Goal: Task Accomplishment & Management: Complete application form

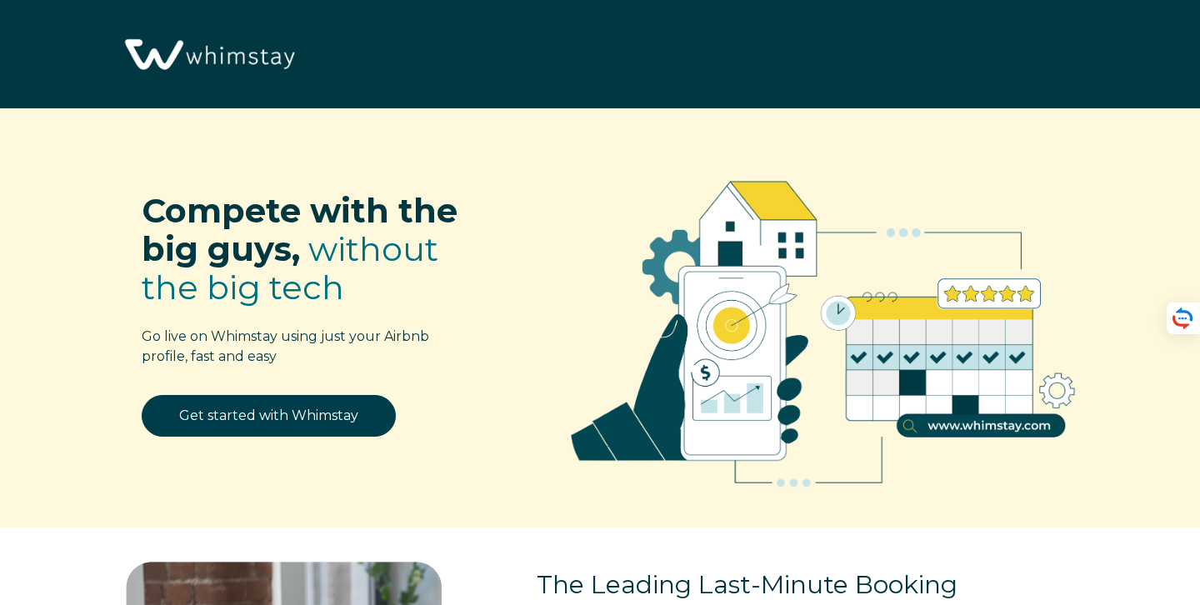
select select "US"
select select "PriceLabs"
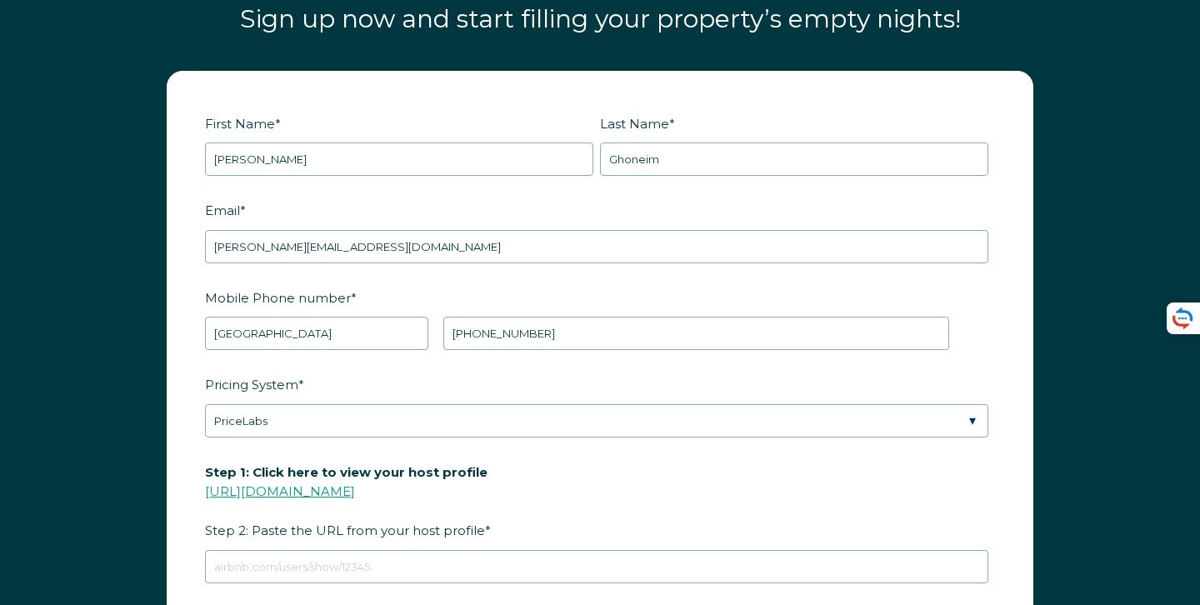
scroll to position [1976, 0]
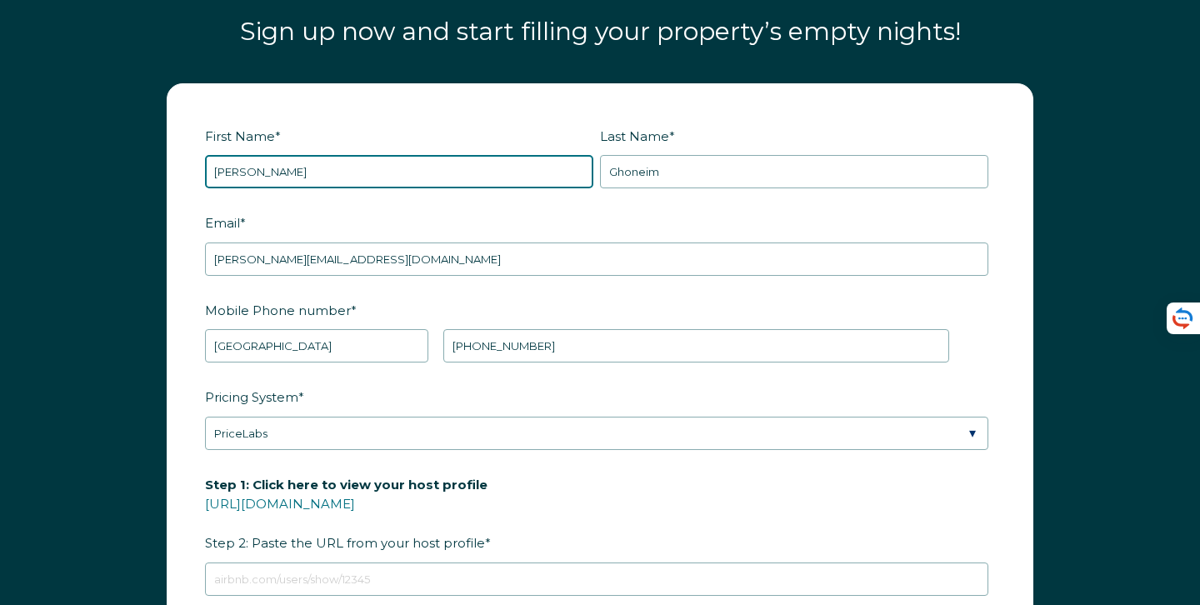
click at [312, 170] on input "[PERSON_NAME]" at bounding box center [399, 171] width 388 height 33
type input "[PERSON_NAME]"
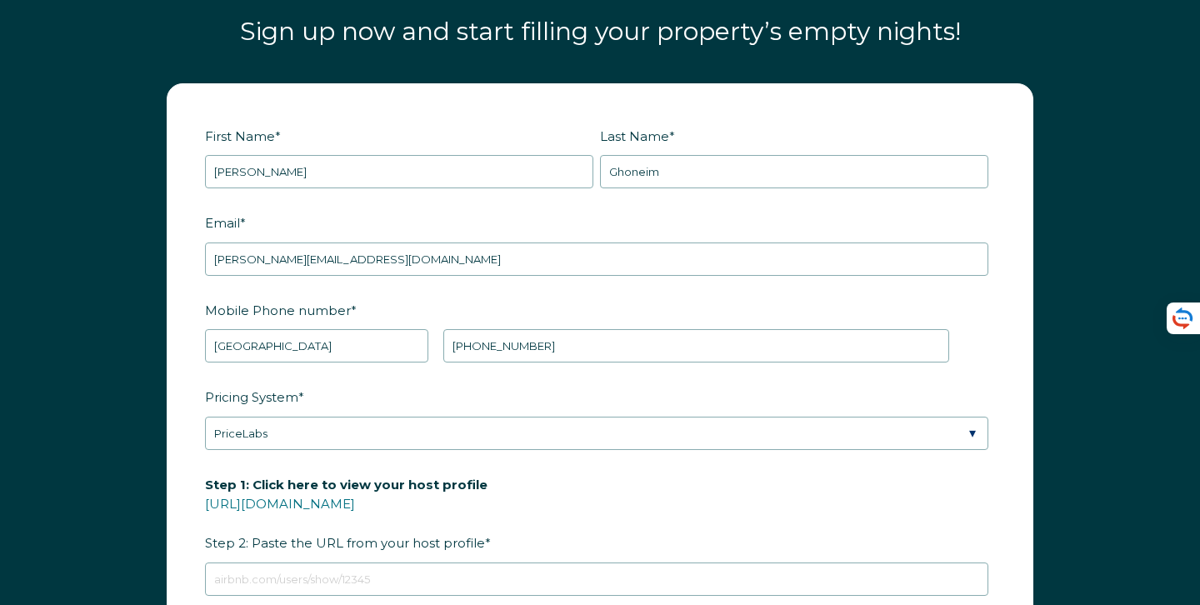
click at [646, 149] on div "Last Name * [PERSON_NAME]" at bounding box center [797, 156] width 395 height 68
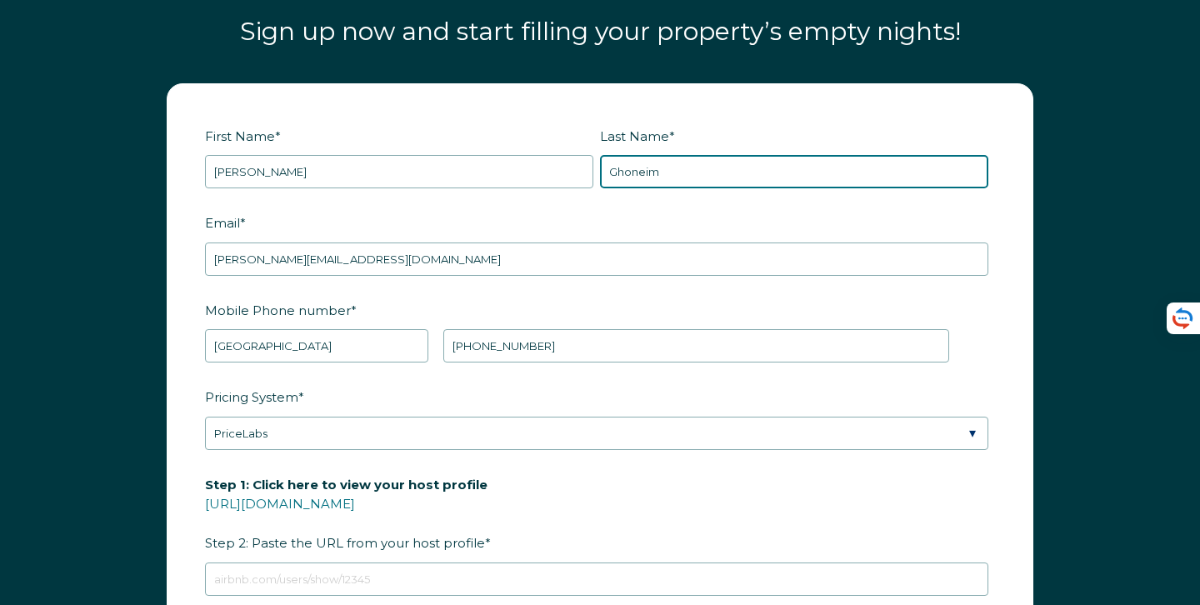
click at [628, 163] on input "Ghoneim" at bounding box center [794, 171] width 388 height 33
type input "Stone"
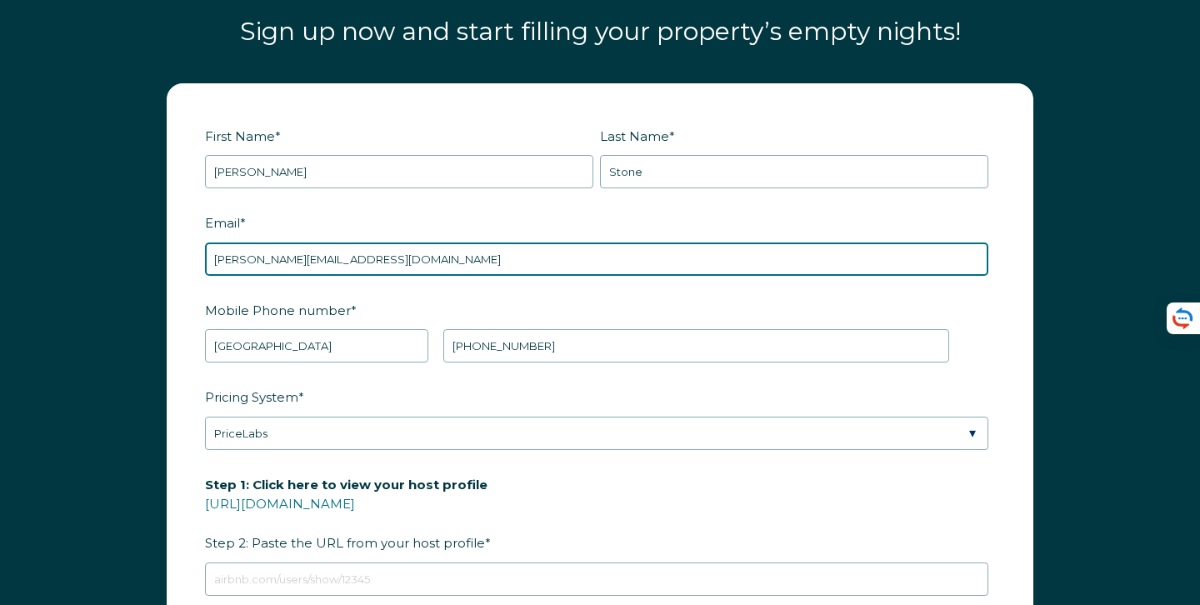
click at [403, 259] on input "[PERSON_NAME][EMAIL_ADDRESS][DOMAIN_NAME]" at bounding box center [597, 259] width 784 height 33
type input "[EMAIL_ADDRESS][DOMAIN_NAME]"
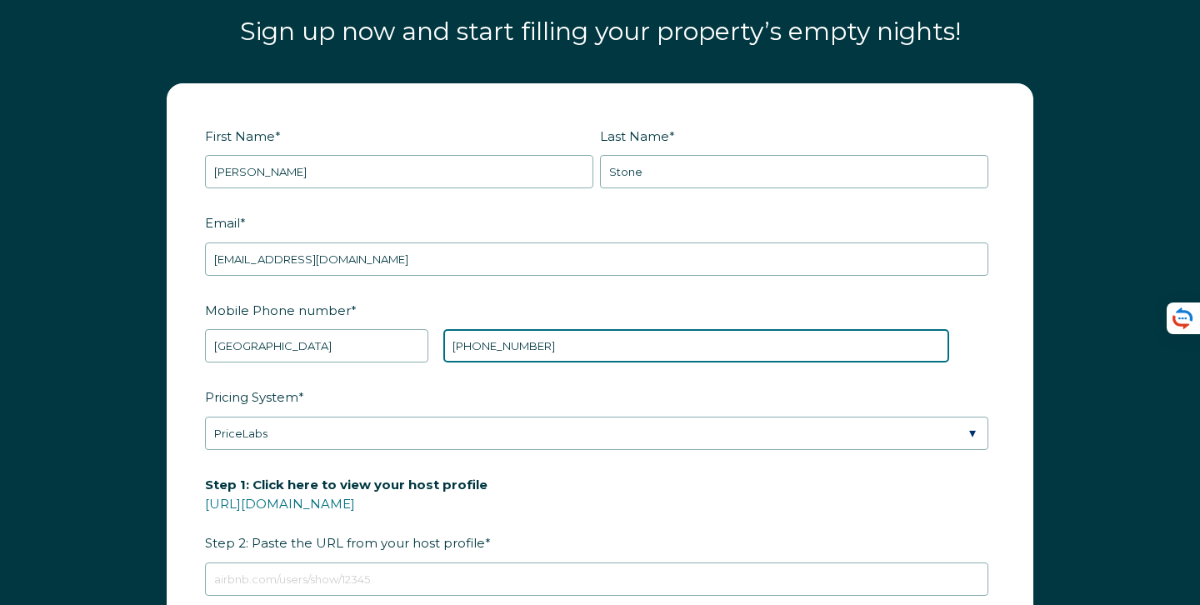
click at [514, 344] on input "[PHONE_NUMBER]" at bounding box center [696, 345] width 506 height 33
type input "[PHONE_NUMBER]"
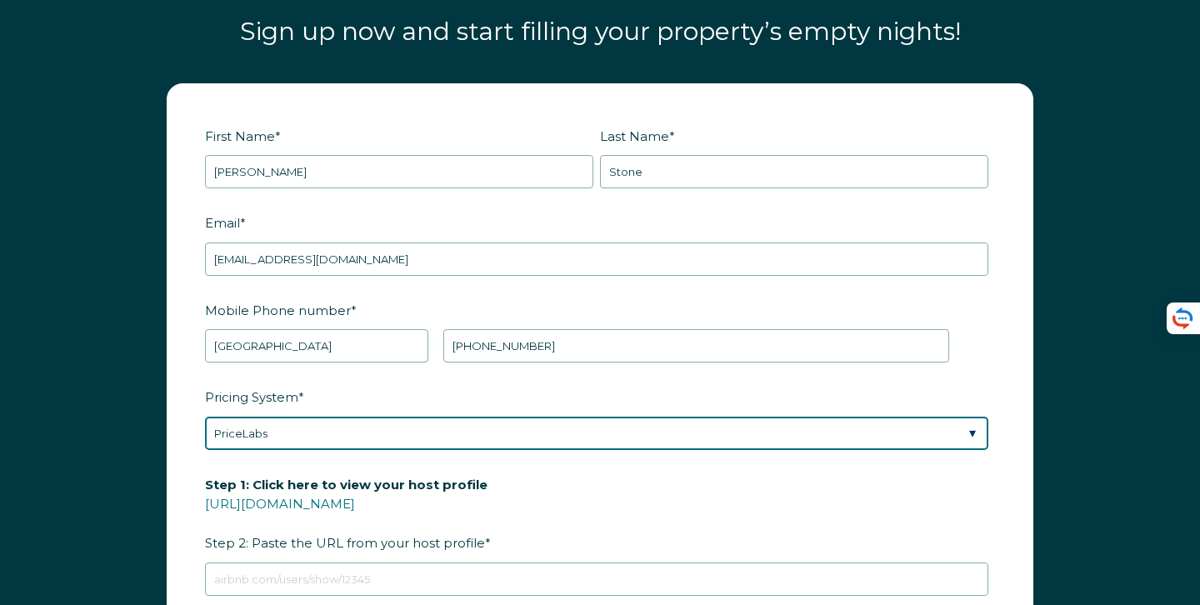
click at [541, 428] on select "Please Select Manual Airbnb Smart Pricing PriceLabs Wheelhouse Beyond Pricing 3…" at bounding box center [597, 433] width 784 height 33
select select "Manual"
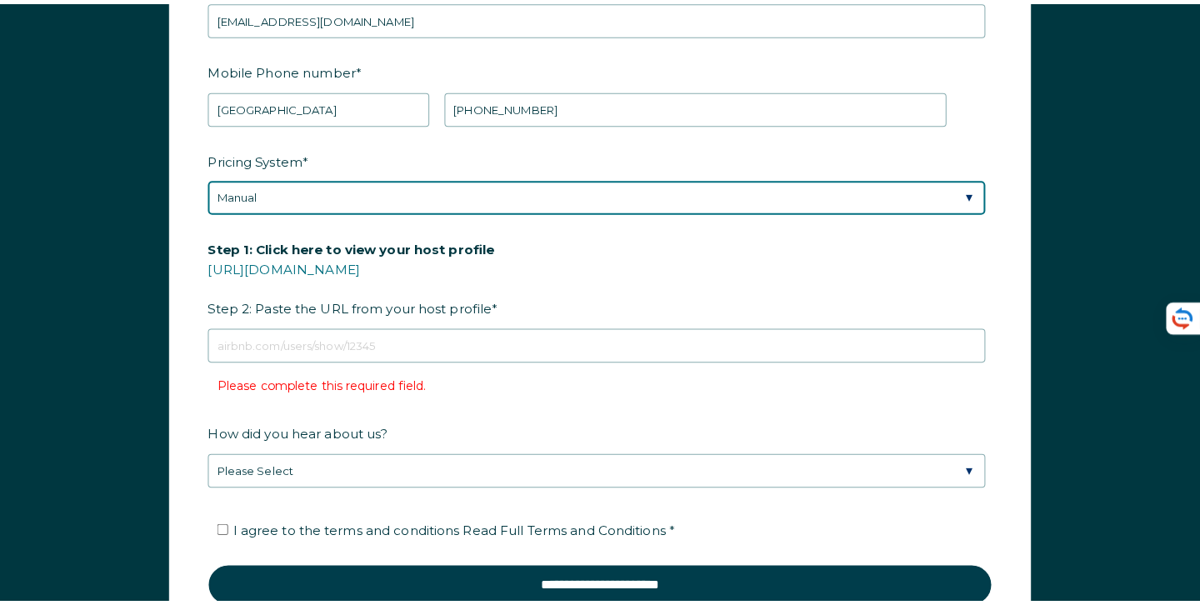
scroll to position [2218, 0]
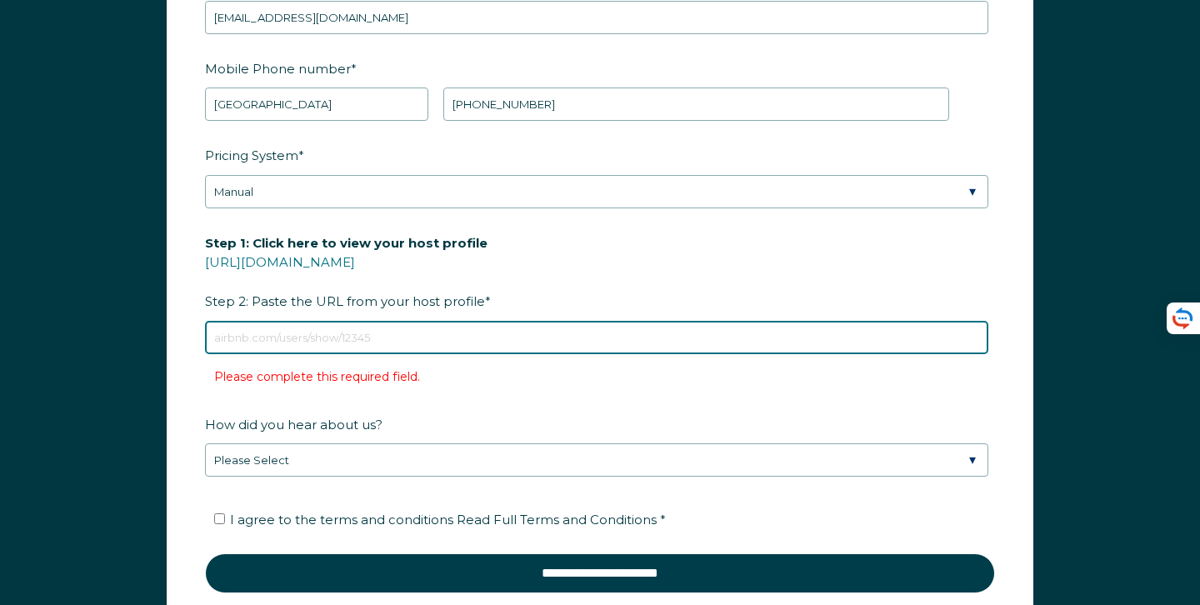
click at [330, 340] on input "Step 1: Click here to view your host profile [URL][DOMAIN_NAME] Step 2: Paste t…" at bounding box center [597, 337] width 784 height 33
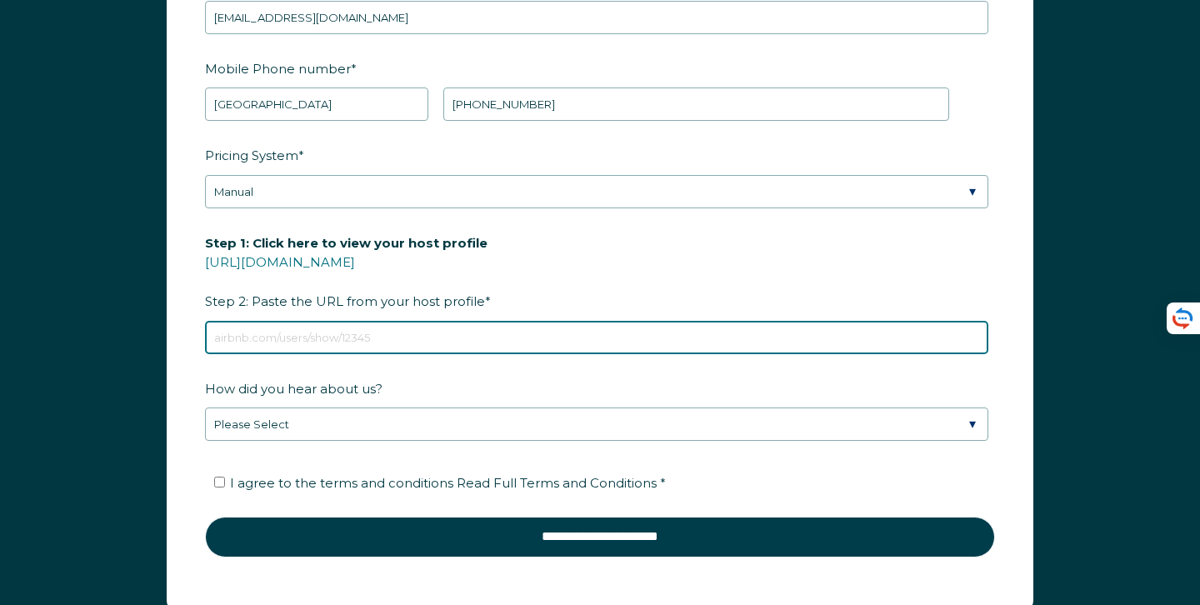
paste input "[URL][DOMAIN_NAME]"
click at [450, 331] on input "[URL][DOMAIN_NAME]" at bounding box center [597, 337] width 784 height 33
paste input "om/rooms/1439821765212587737?guests=1&adults=1&s=67&unique_share_id=e1568428-f1…"
type input "[URL][DOMAIN_NAME]"
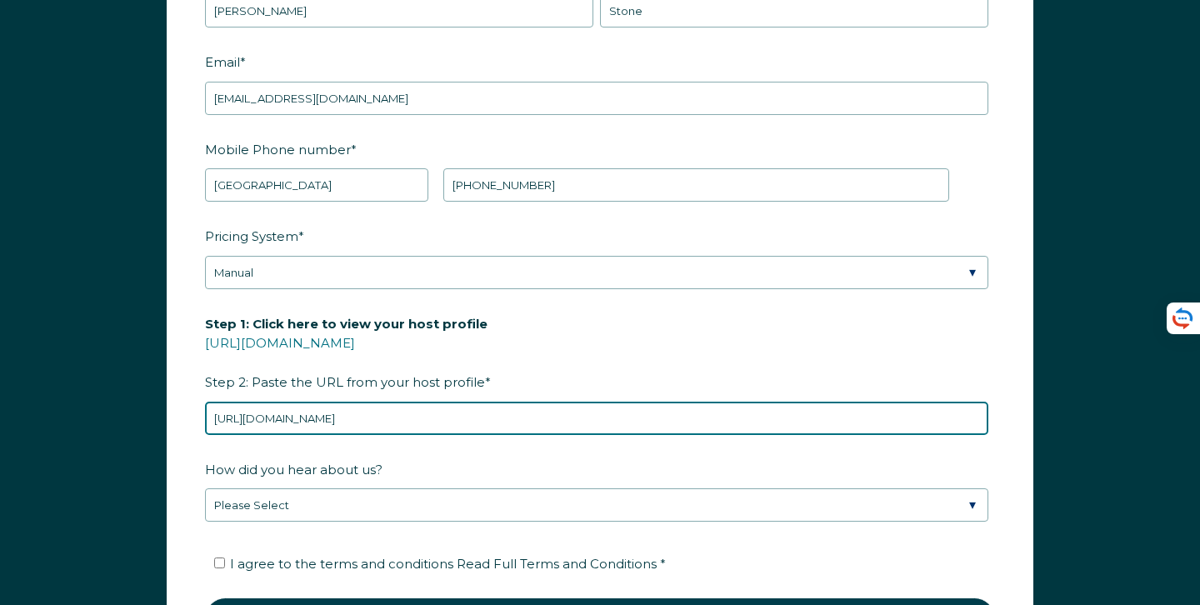
scroll to position [2133, 0]
